Goal: Information Seeking & Learning: Learn about a topic

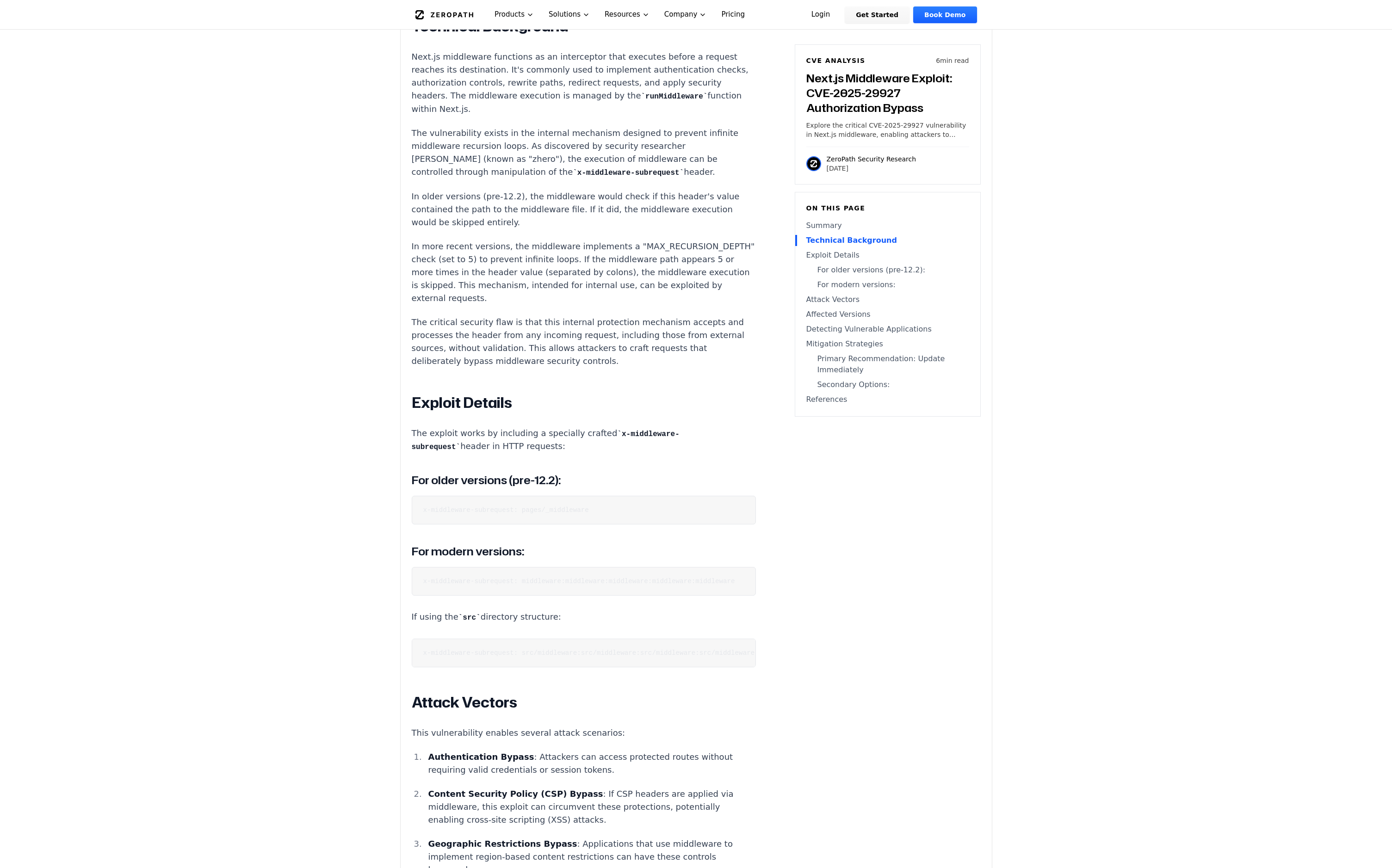
scroll to position [933, 0]
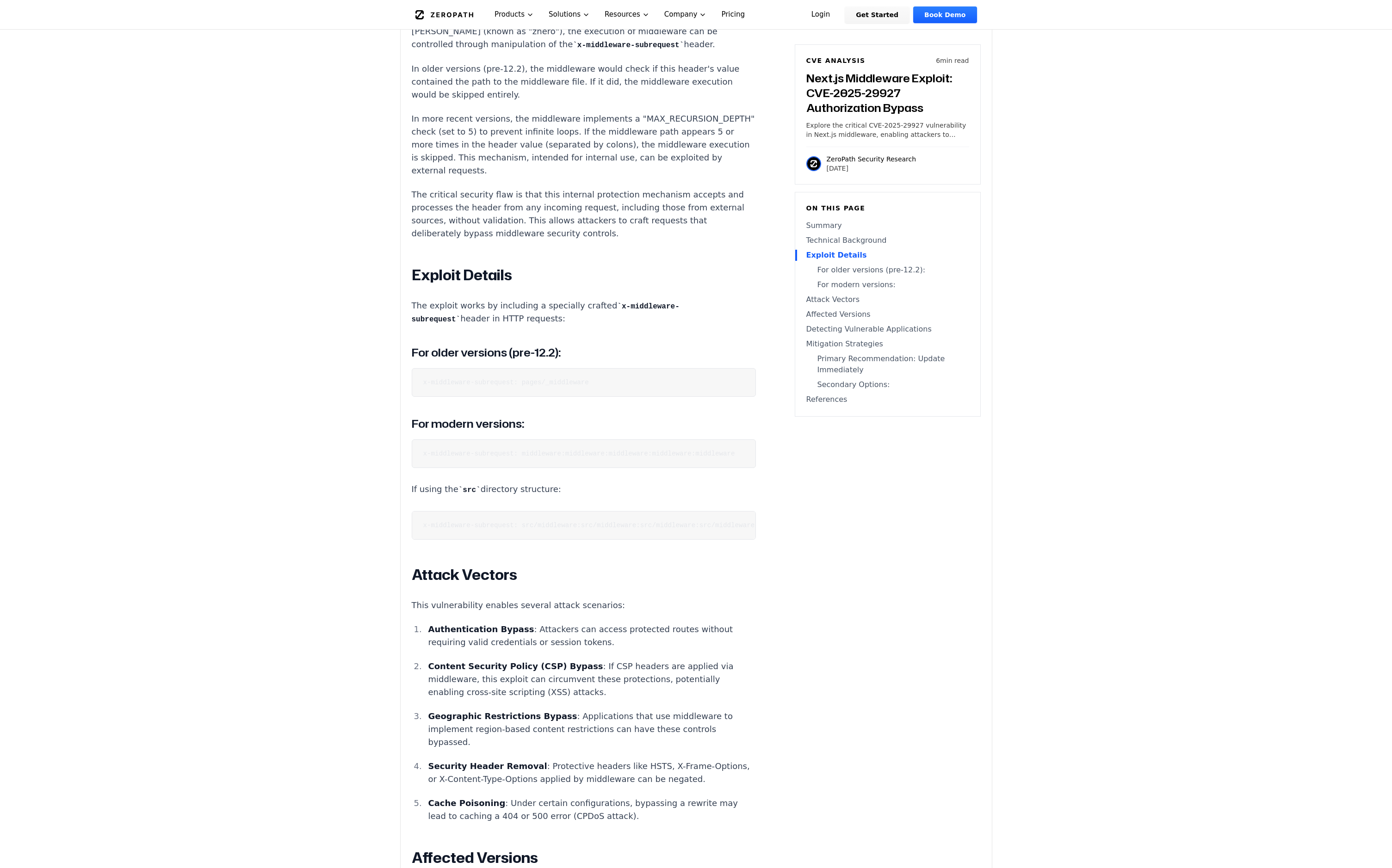
click at [469, 368] on pre "x-middleware-subrequest: pages/_middleware" at bounding box center [583, 382] width 344 height 29
click at [470, 378] on code "x-middleware-subrequest: pages/_middleware" at bounding box center [505, 382] width 166 height 8
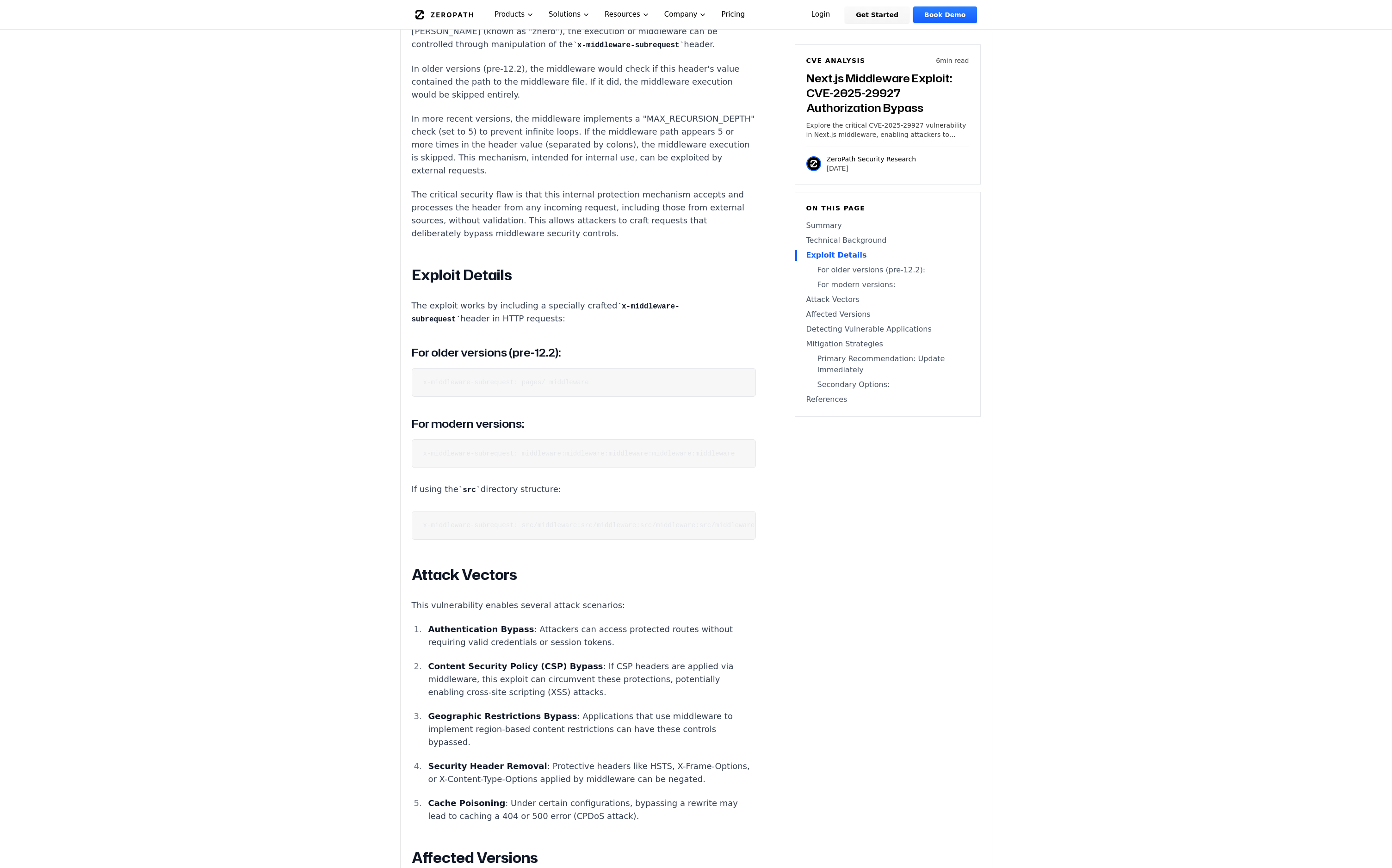
click at [457, 450] on code "x-middleware-subrequest: middleware:middleware:middleware:middleware:middleware" at bounding box center [578, 454] width 311 height 8
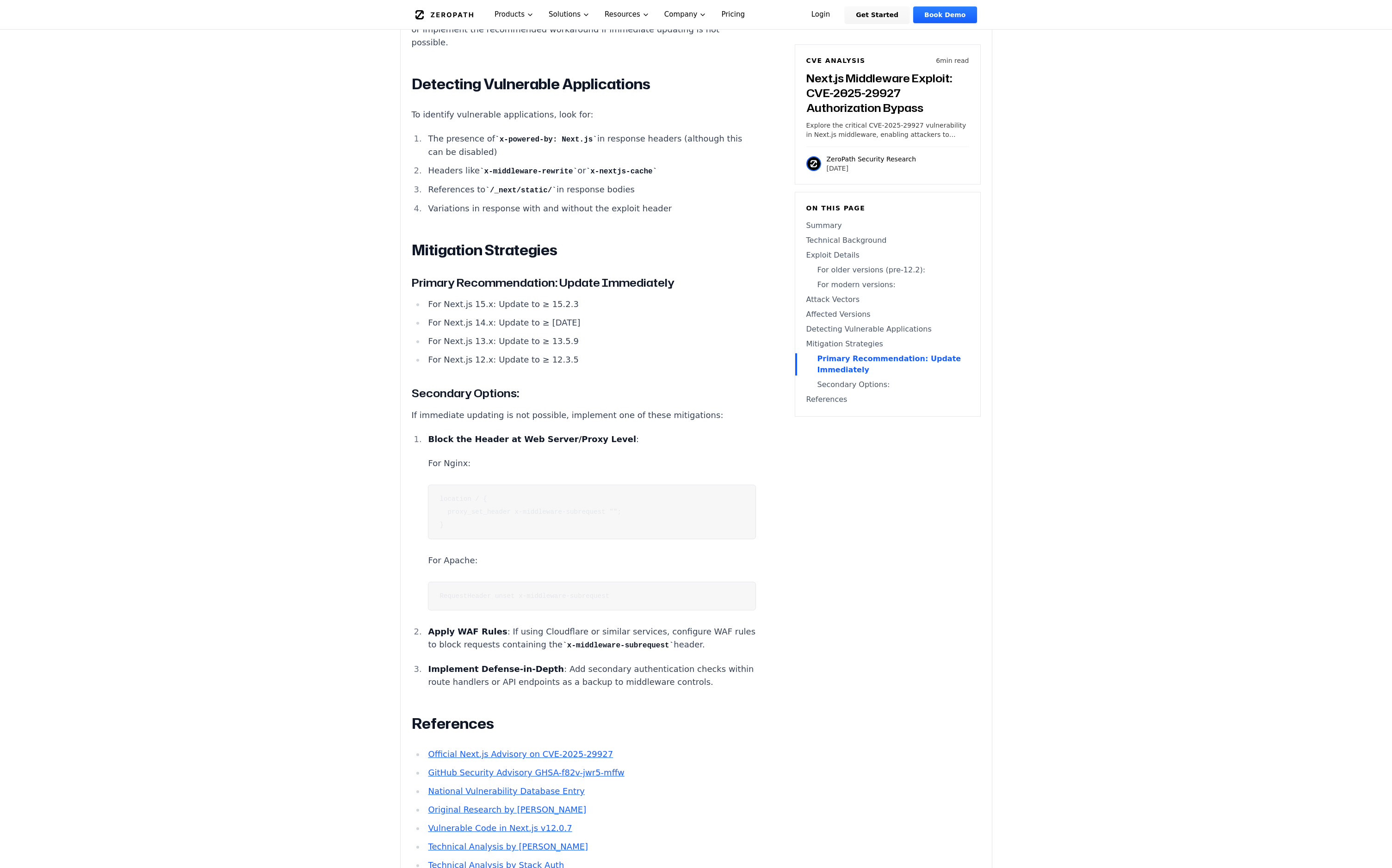
scroll to position [2206, 0]
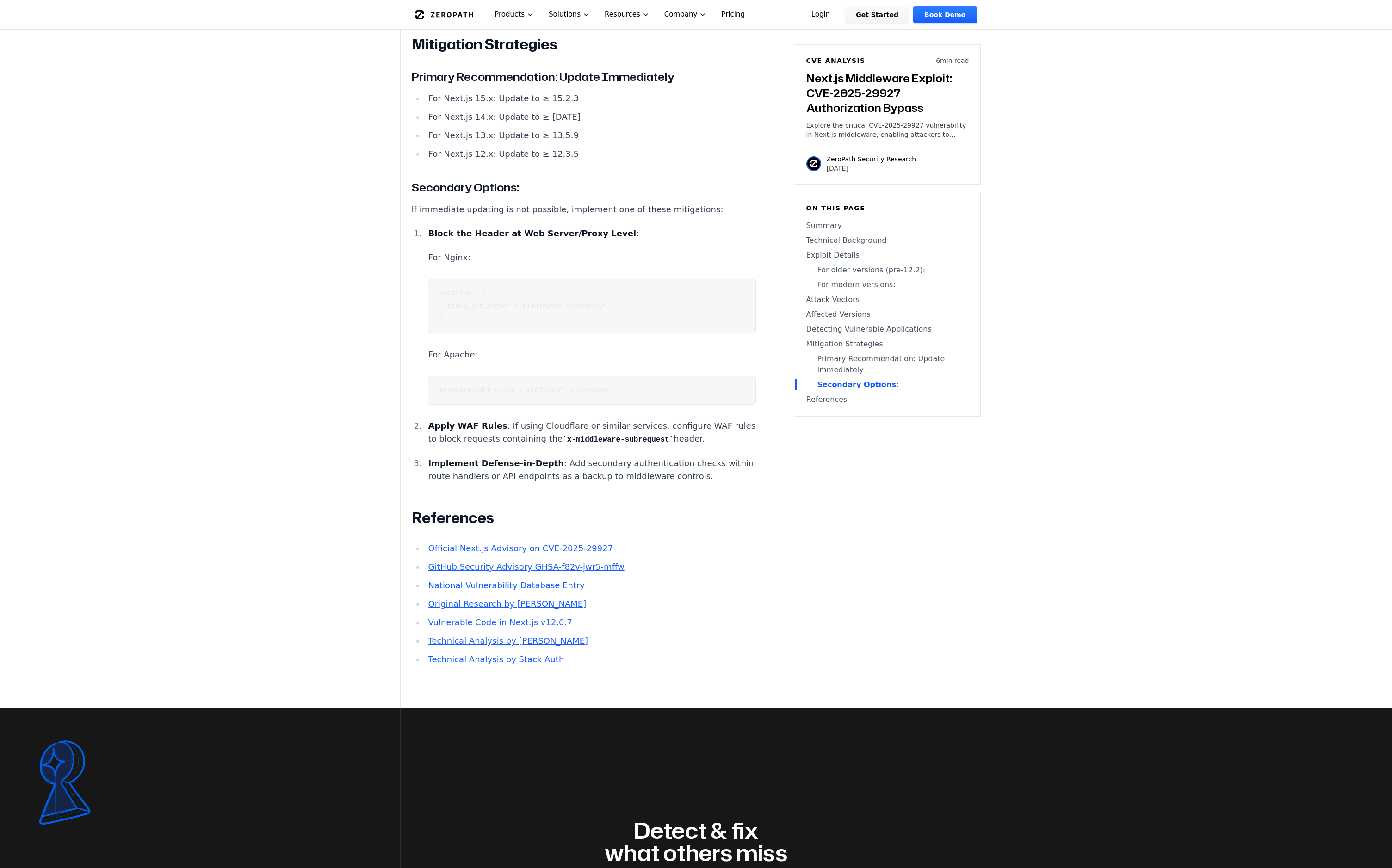
click at [450, 543] on link "Official Next.js Advisory on CVE-2025-29927" at bounding box center [520, 548] width 185 height 10
